Goal: Navigation & Orientation: Go to known website

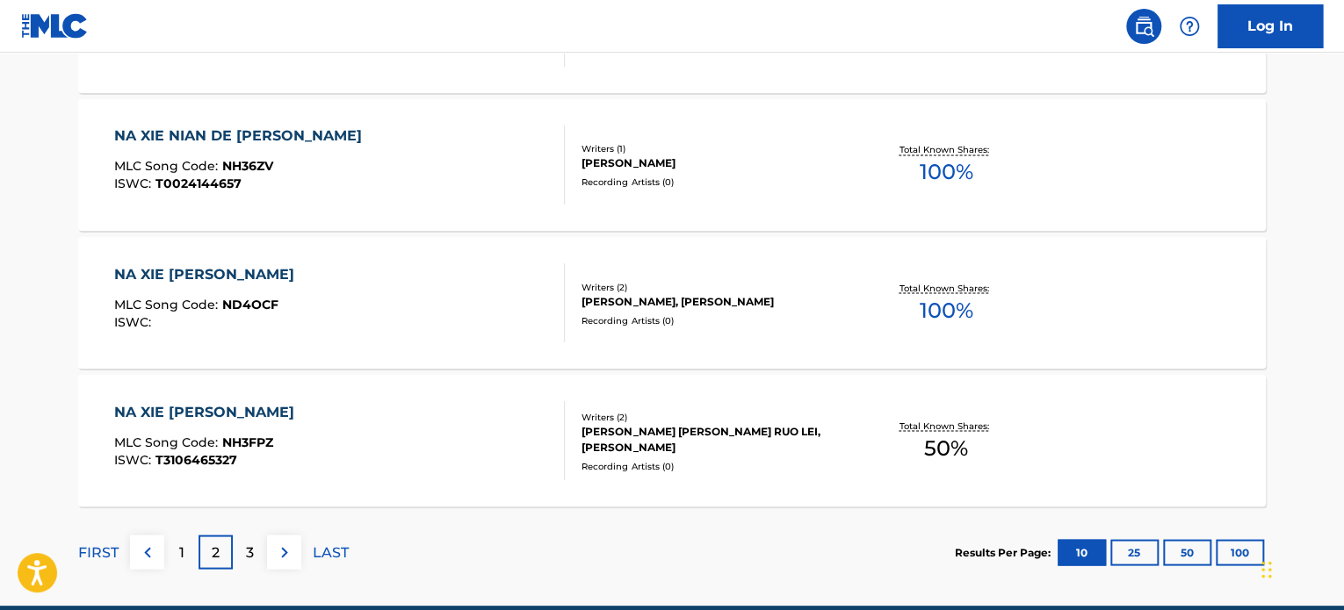
click at [74, 22] on img at bounding box center [55, 25] width 68 height 25
